Goal: Contribute content

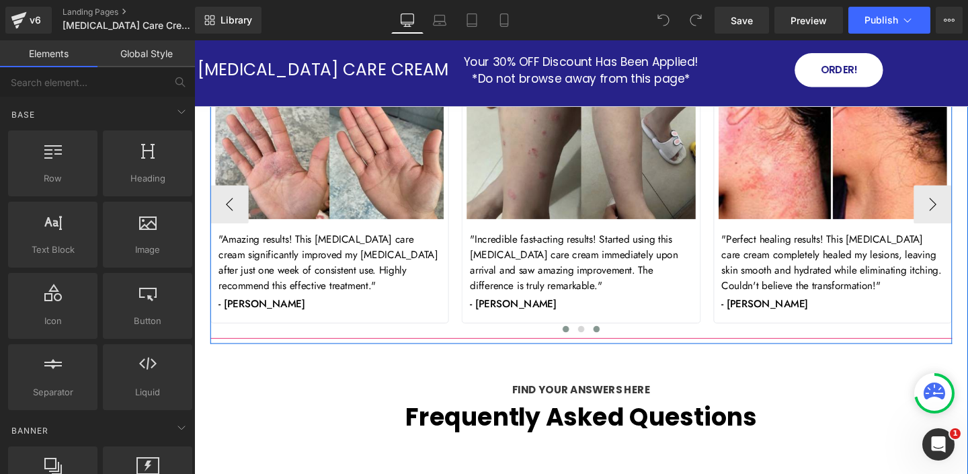
click at [616, 341] on span at bounding box center [617, 344] width 7 height 7
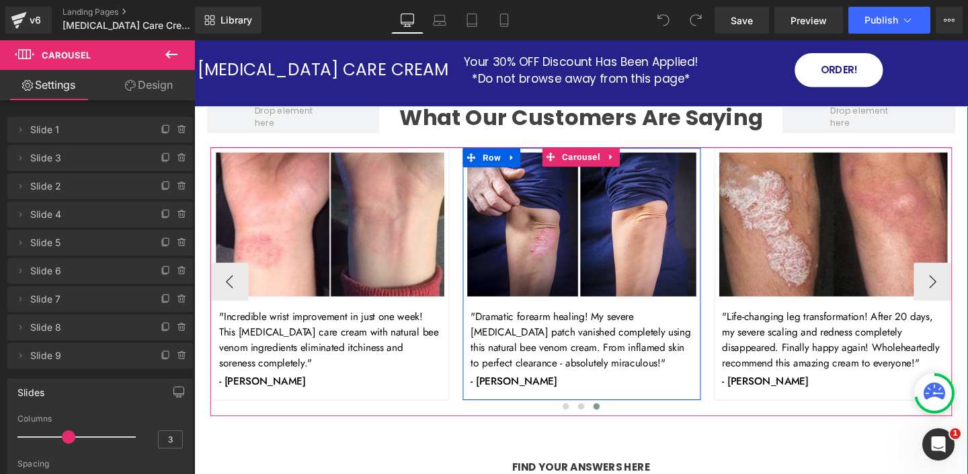
scroll to position [4818, 0]
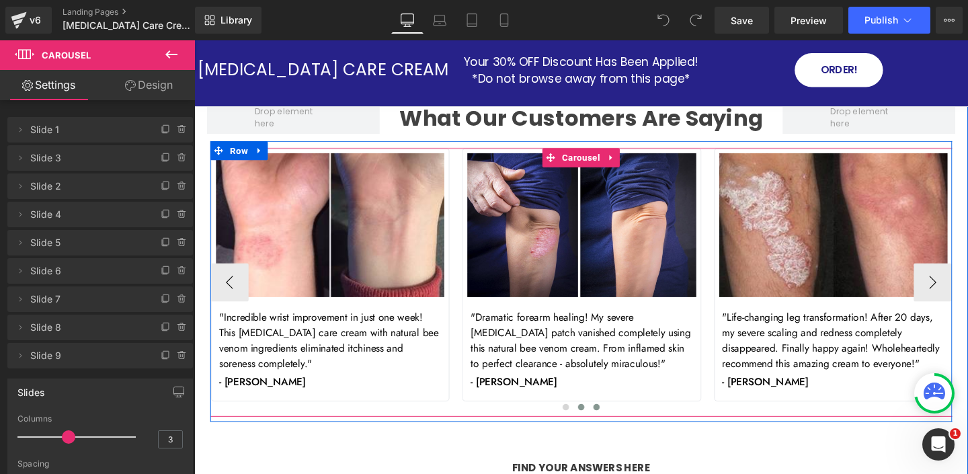
click at [597, 419] on button at bounding box center [601, 425] width 16 height 13
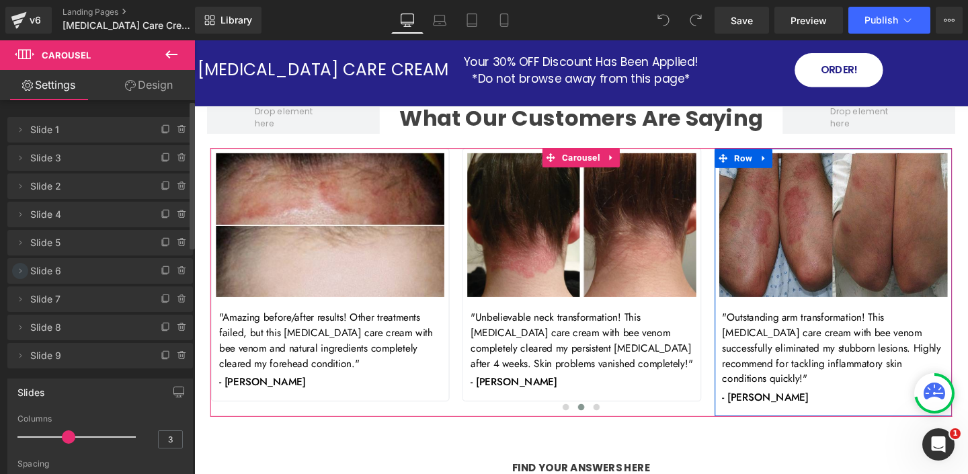
click at [17, 268] on icon at bounding box center [20, 270] width 11 height 11
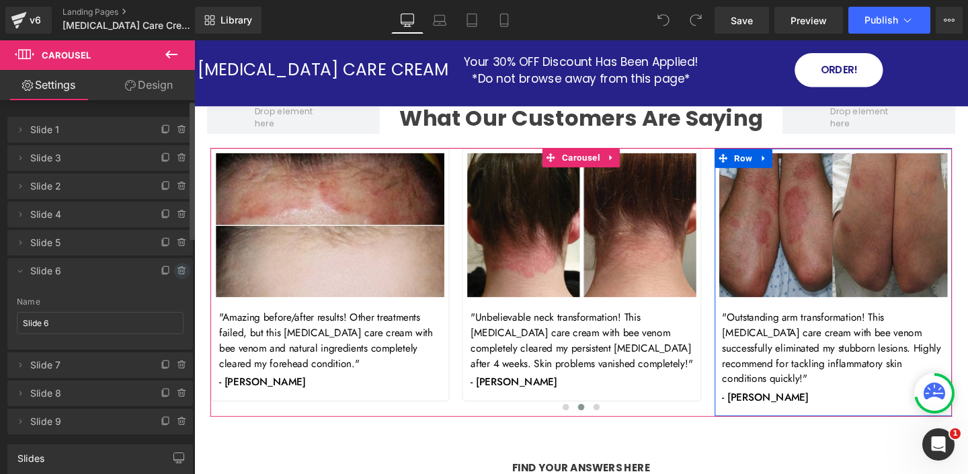
click at [177, 274] on icon at bounding box center [182, 270] width 11 height 11
click at [171, 272] on button "Delete" at bounding box center [168, 271] width 42 height 17
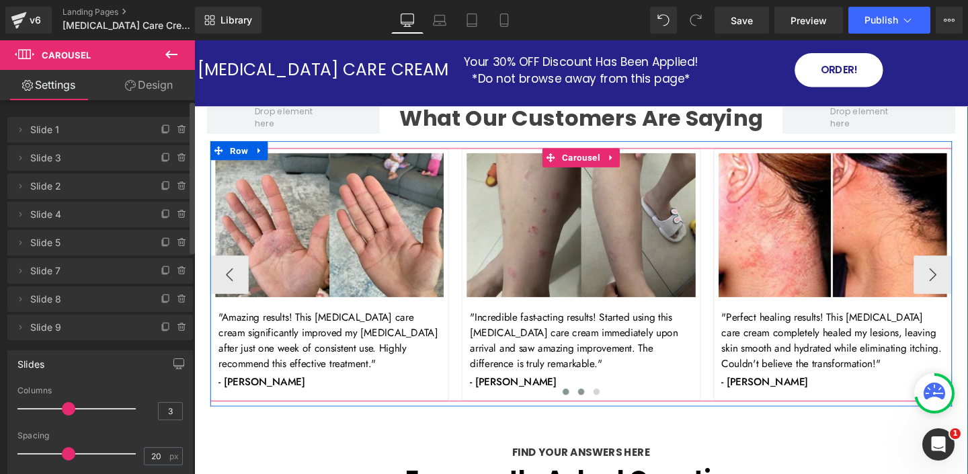
click at [602, 409] on span at bounding box center [600, 409] width 7 height 7
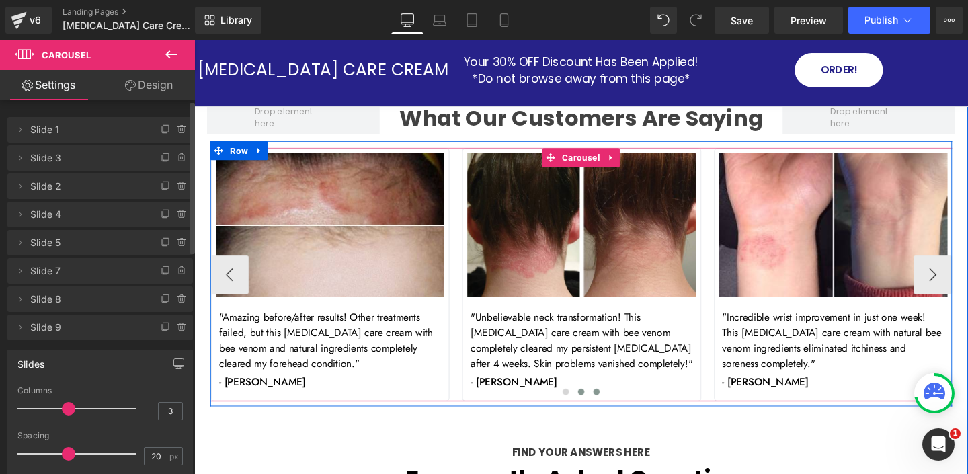
click at [619, 409] on span at bounding box center [617, 409] width 7 height 7
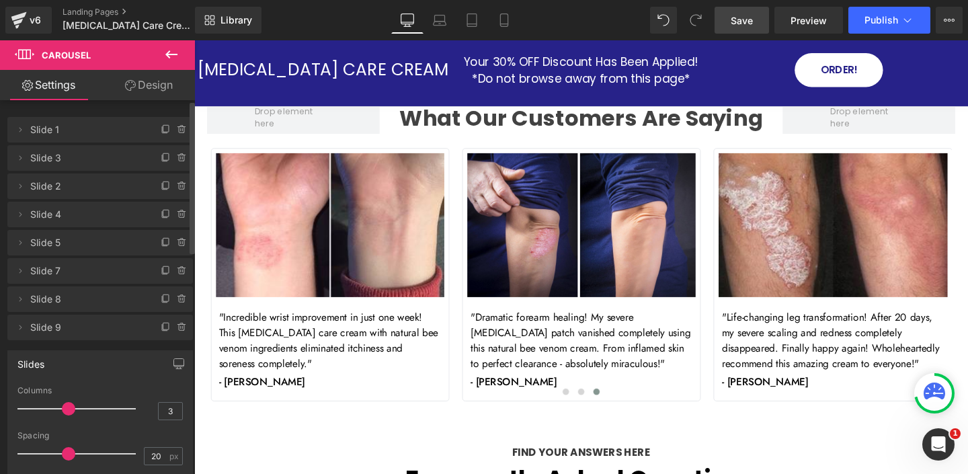
click at [755, 21] on link "Save" at bounding box center [741, 20] width 54 height 27
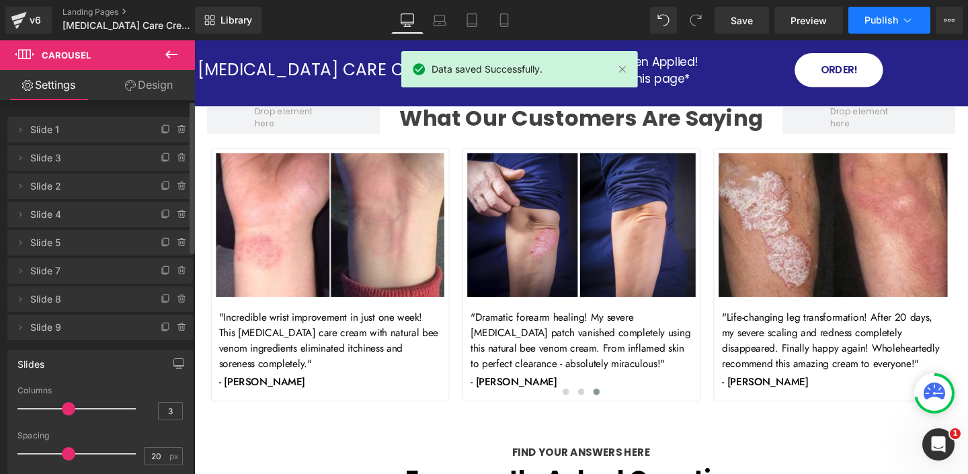
click at [886, 13] on button "Publish" at bounding box center [889, 20] width 82 height 27
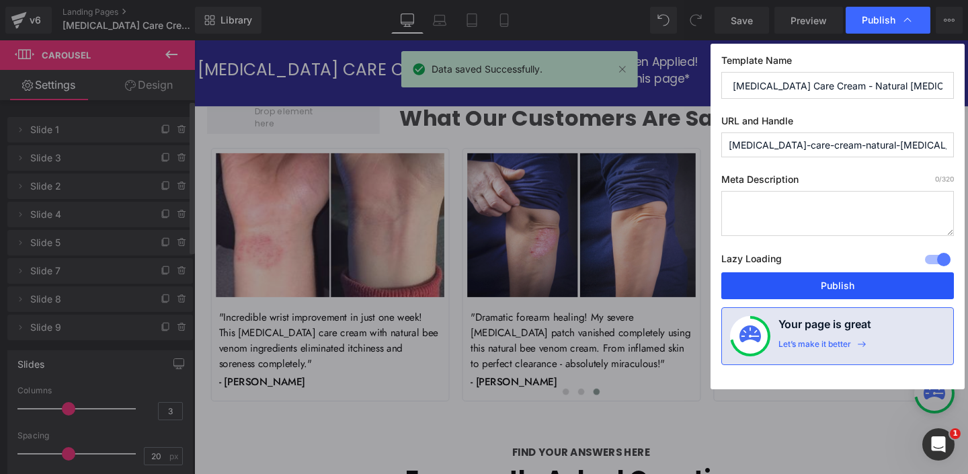
click at [834, 284] on button "Publish" at bounding box center [837, 285] width 233 height 27
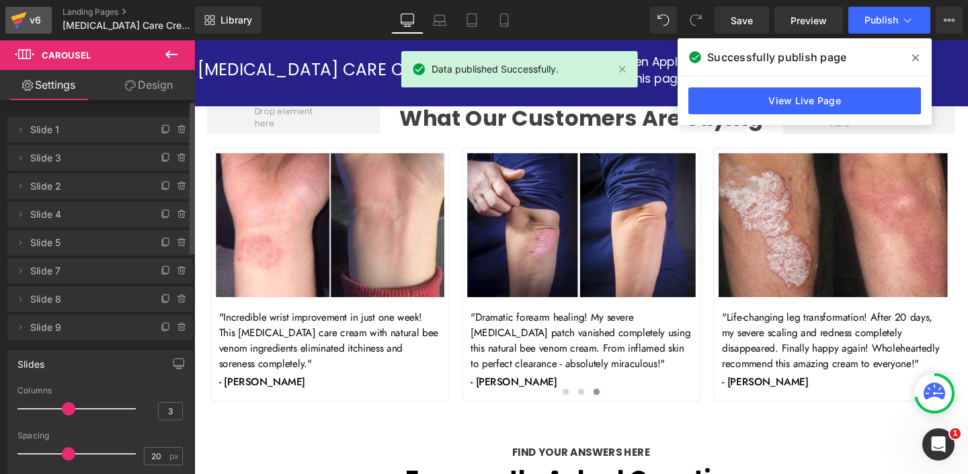
click at [38, 13] on div "v6" at bounding box center [35, 19] width 17 height 17
